Goal: Task Accomplishment & Management: Manage account settings

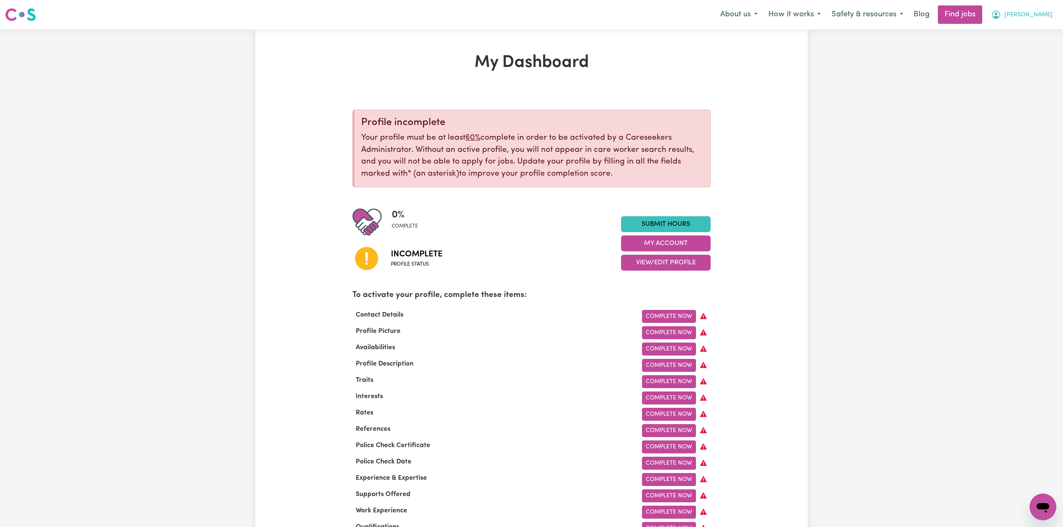
drag, startPoint x: 1052, startPoint y: 14, endPoint x: 1051, endPoint y: 22, distance: 8.4
click at [1051, 14] on button "[PERSON_NAME]" at bounding box center [1021, 15] width 72 height 18
click at [1030, 61] on link "Logout" at bounding box center [1024, 64] width 66 height 16
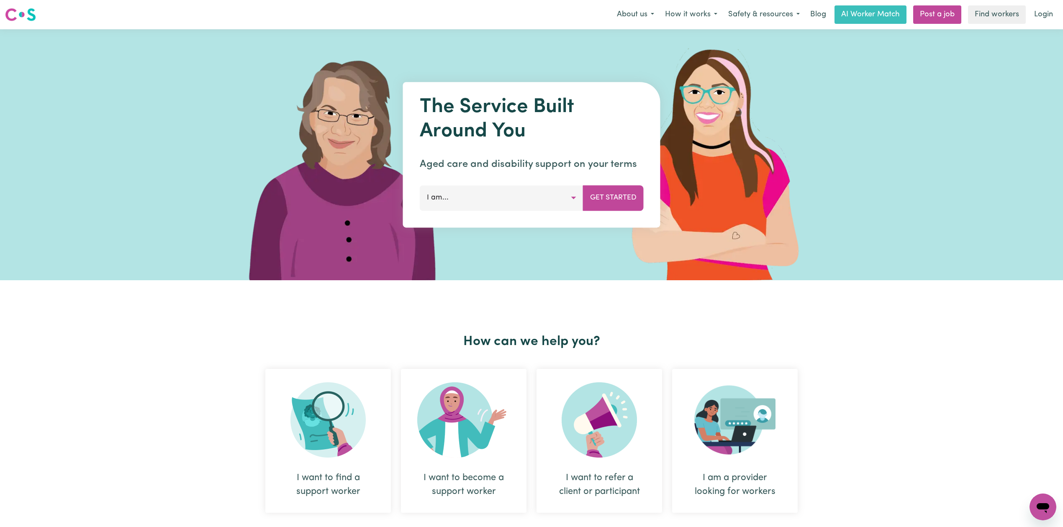
click at [1056, 25] on nav "Menu About us How it works Safety & resources Blog AI Worker Match Post a job F…" at bounding box center [531, 14] width 1063 height 29
click at [1043, 12] on link "Login" at bounding box center [1043, 14] width 29 height 18
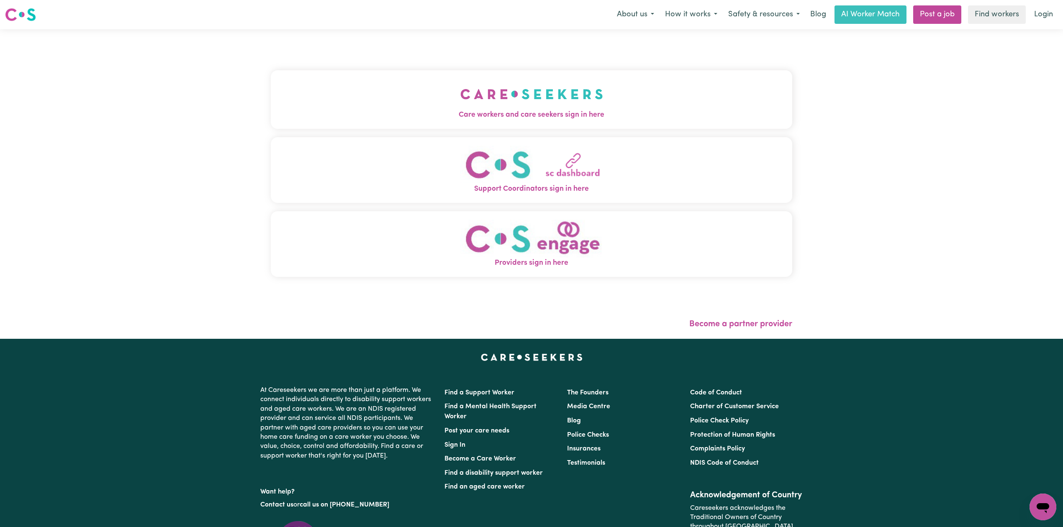
click at [383, 87] on button "Care workers and care seekers sign in here" at bounding box center [531, 99] width 521 height 59
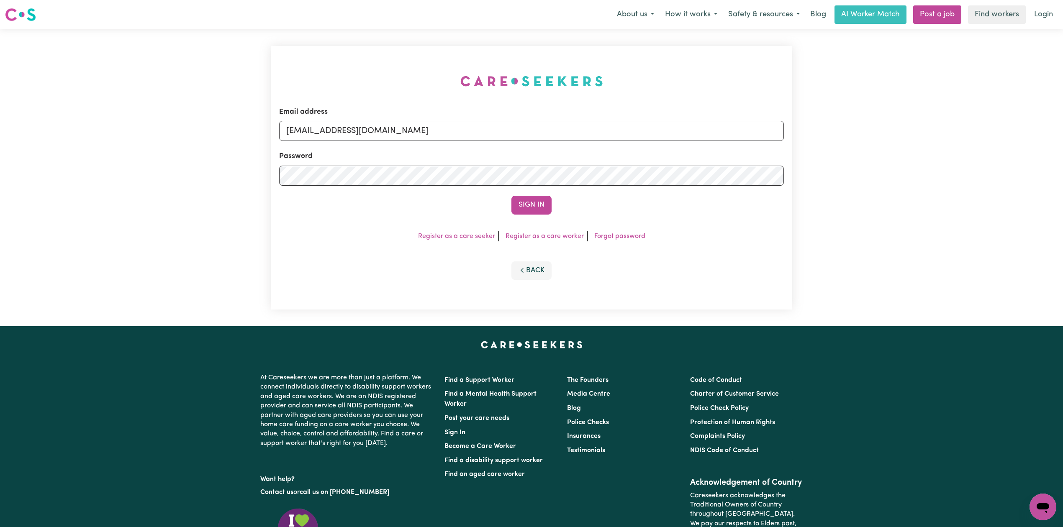
click at [456, 119] on div "Email address [EMAIL_ADDRESS][DOMAIN_NAME]" at bounding box center [531, 124] width 505 height 34
click at [431, 138] on input "[EMAIL_ADDRESS][DOMAIN_NAME]" at bounding box center [531, 131] width 505 height 20
drag, startPoint x: 325, startPoint y: 128, endPoint x: 345, endPoint y: 130, distance: 19.7
click at [345, 130] on input "Superuser~[EMAIL_ADDRESS][DOMAIN_NAME]" at bounding box center [531, 131] width 505 height 20
drag, startPoint x: 359, startPoint y: 131, endPoint x: 344, endPoint y: 131, distance: 14.7
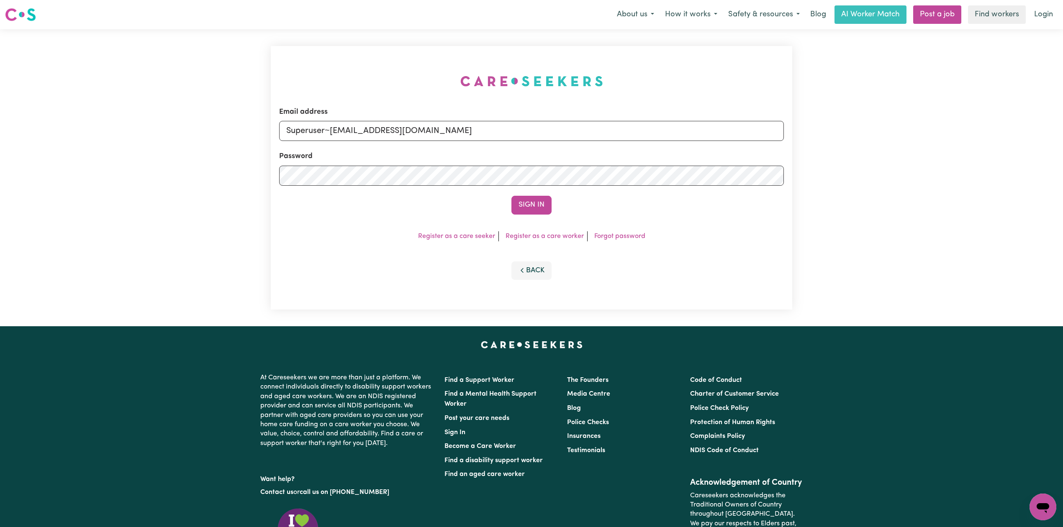
click at [359, 131] on input "Superuser~[EMAIL_ADDRESS][DOMAIN_NAME]" at bounding box center [531, 131] width 505 height 20
drag, startPoint x: 330, startPoint y: 130, endPoint x: 511, endPoint y: 141, distance: 181.1
click at [518, 129] on input "Superuser~[EMAIL_ADDRESS][DOMAIN_NAME]" at bounding box center [531, 131] width 505 height 20
type input "Superuser~[EMAIL_ADDRESS][DOMAIN_NAME]"
drag, startPoint x: 515, startPoint y: 195, endPoint x: 521, endPoint y: 200, distance: 7.4
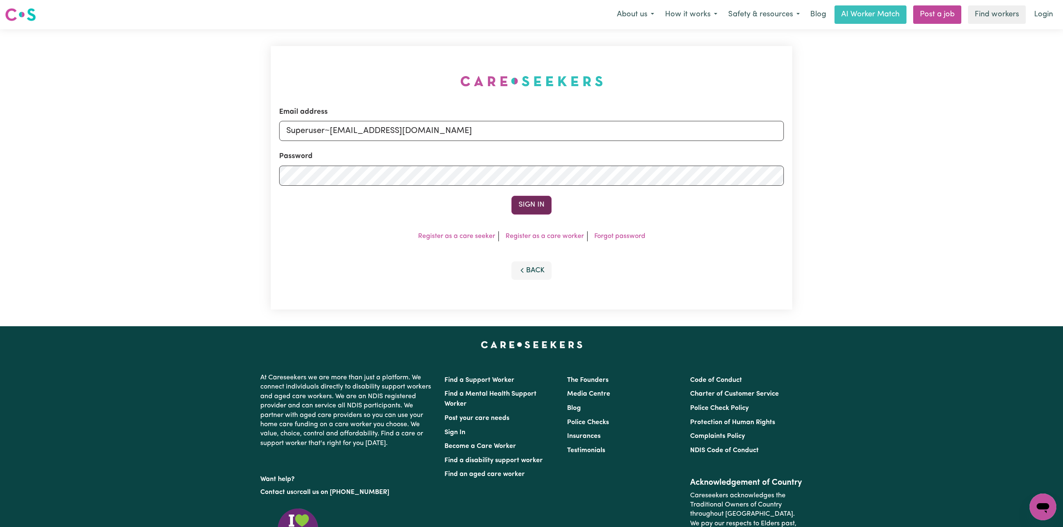
click at [518, 197] on form "Email address Superuser~[EMAIL_ADDRESS][DOMAIN_NAME] Password Sign In" at bounding box center [531, 161] width 505 height 108
drag, startPoint x: 523, startPoint y: 201, endPoint x: 914, endPoint y: 161, distance: 393.6
click at [524, 201] on button "Sign In" at bounding box center [531, 205] width 40 height 18
